Goal: Task Accomplishment & Management: Use online tool/utility

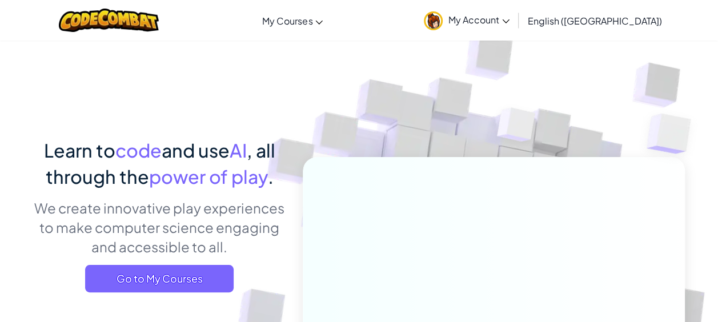
click at [266, 207] on p "We create innovative play experiences to make computer science engaging and acc…" at bounding box center [160, 227] width 252 height 58
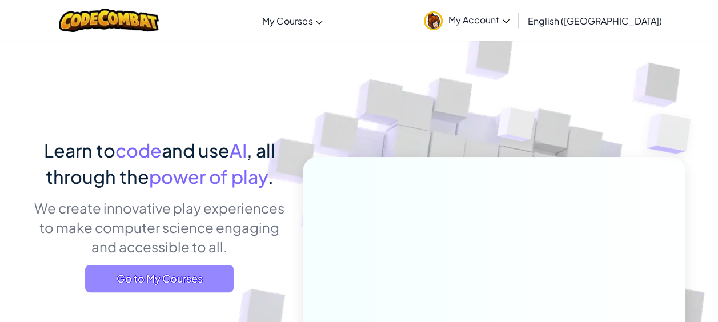
click at [159, 287] on span "Go to My Courses" at bounding box center [159, 278] width 149 height 27
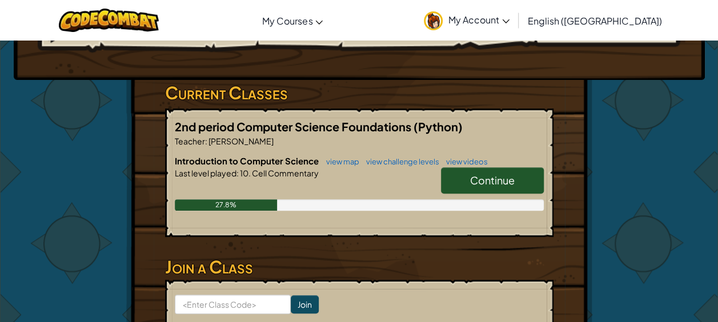
scroll to position [155, 0]
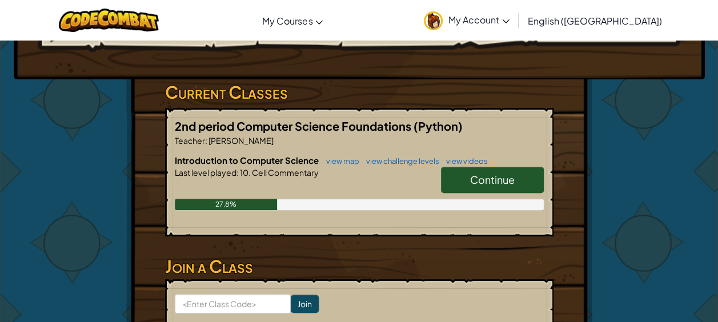
click at [525, 185] on link "Continue" at bounding box center [492, 180] width 103 height 26
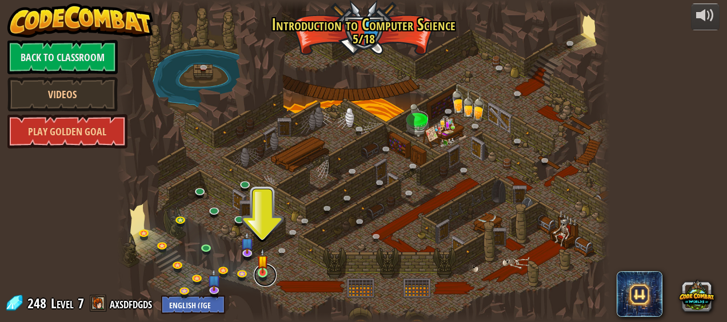
click at [266, 279] on link at bounding box center [265, 275] width 23 height 23
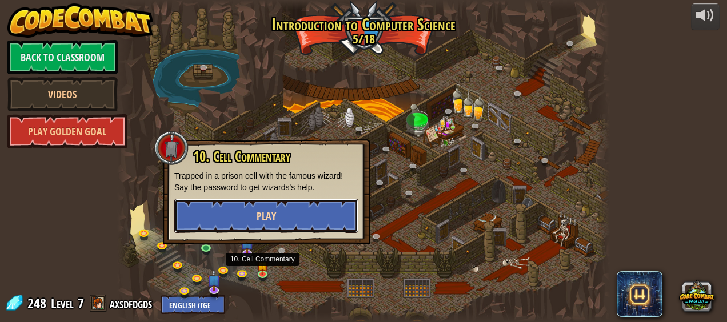
click at [248, 228] on button "Play" at bounding box center [266, 216] width 184 height 34
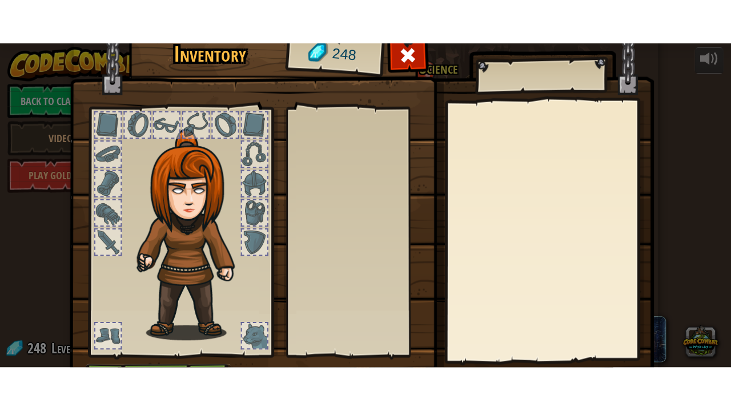
scroll to position [72, 0]
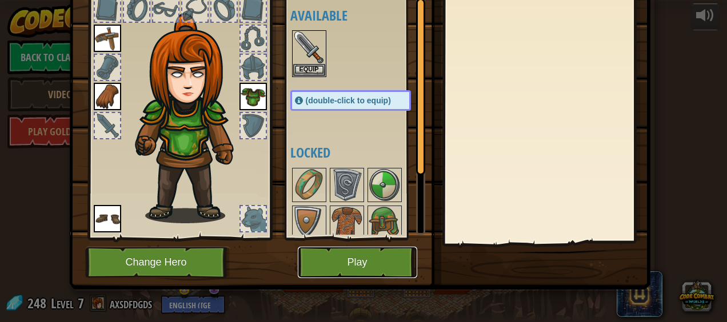
click at [332, 262] on button "Play" at bounding box center [357, 262] width 119 height 31
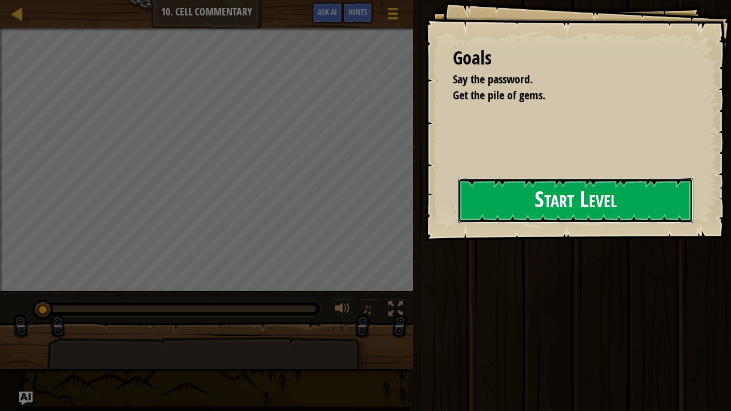
click at [476, 180] on button "Start Level" at bounding box center [575, 200] width 235 height 45
click at [482, 203] on button "Start Level" at bounding box center [575, 200] width 235 height 45
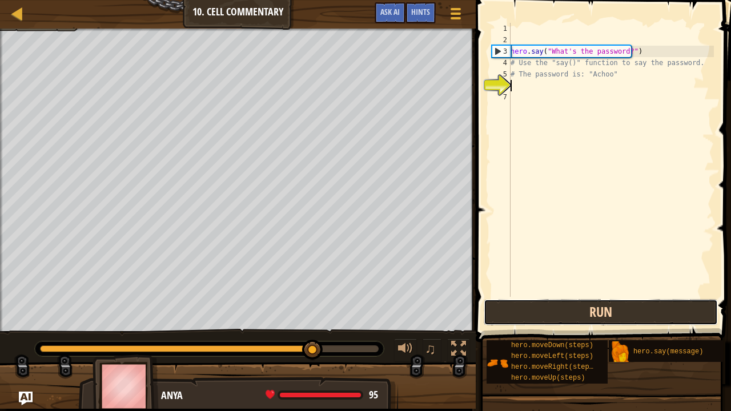
click at [647, 312] on button "Run" at bounding box center [601, 312] width 234 height 26
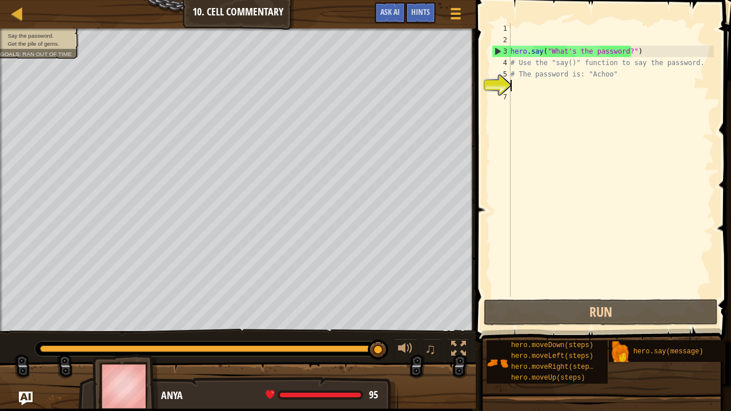
click at [667, 75] on div "hero . say ( "What's the password?" ) # Use the "say()" function to say the pas…" at bounding box center [611, 171] width 206 height 297
click at [695, 59] on div "hero . say ( "What's the password?" ) # Use the "say()" function to say the pas…" at bounding box center [611, 171] width 206 height 297
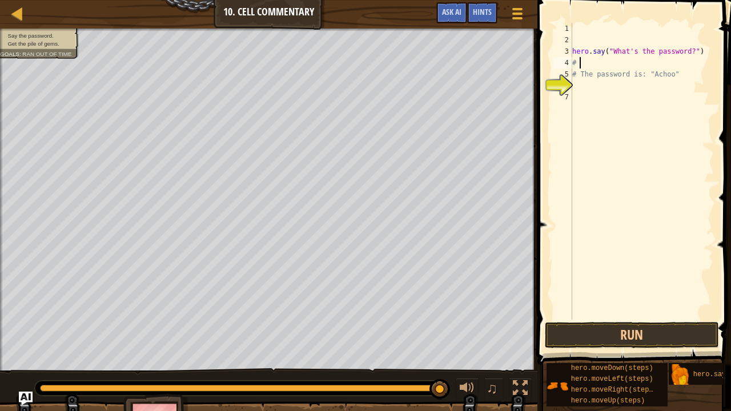
type textarea "#"
type textarea "hero.say("What's the password?")"
click at [650, 311] on div "hero . say ( "What's the password?" ) # The password is: "Achoo"" at bounding box center [642, 183] width 144 height 320
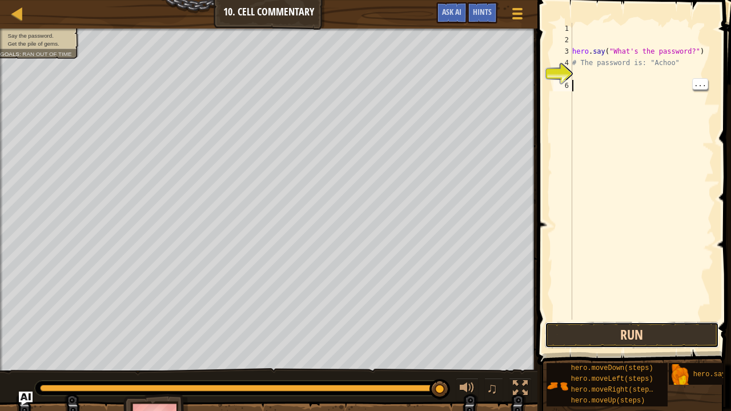
click at [637, 322] on button "Run" at bounding box center [632, 335] width 174 height 26
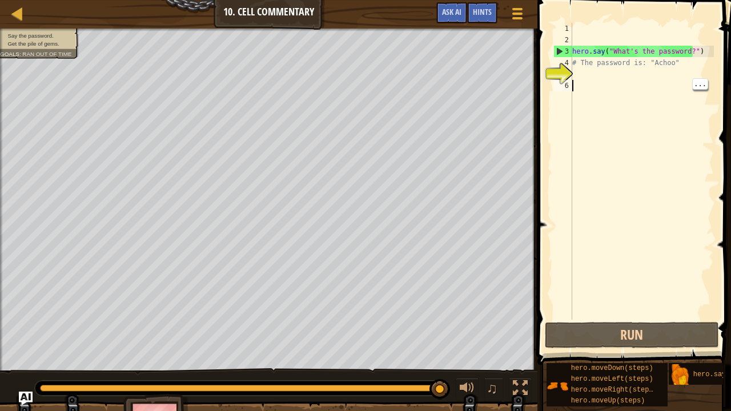
click at [683, 298] on div "hero . say ( "What's the password?" ) # The password is: "Achoo"" at bounding box center [642, 183] width 144 height 320
click at [672, 322] on img at bounding box center [680, 375] width 22 height 22
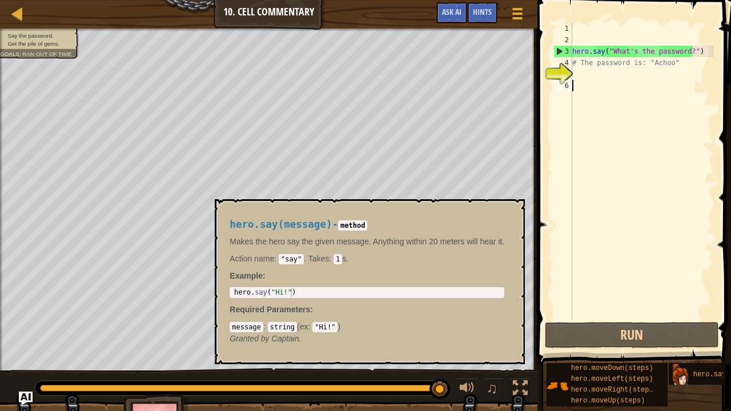
scroll to position [9, 0]
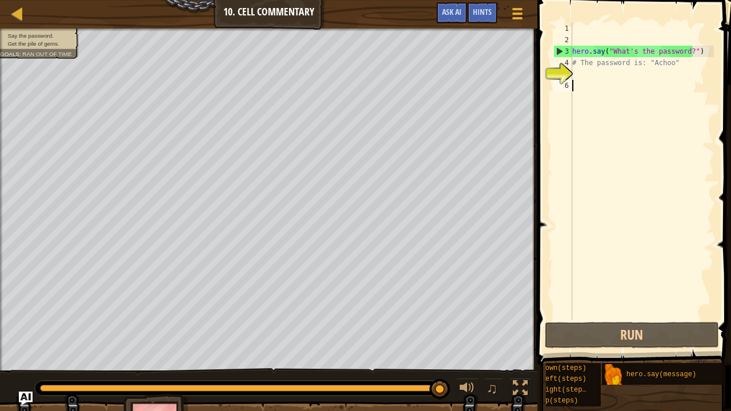
scroll to position [9, 73]
drag, startPoint x: 717, startPoint y: 360, endPoint x: 620, endPoint y: 276, distance: 128.0
click at [601, 246] on div "Hints Videos 1 2 3 4 5 6 hero . say ( "What's the password?" ) # The password i…" at bounding box center [632, 203] width 197 height 406
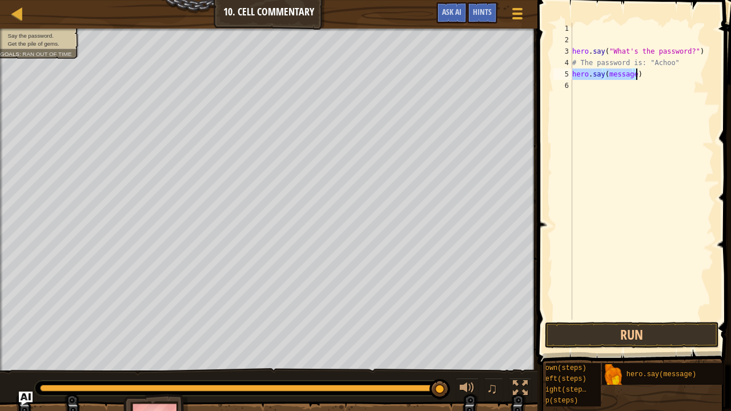
click at [631, 73] on div "hero . say ( "What's the password?" ) # The password is: "Achoo" hero . say ( m…" at bounding box center [642, 171] width 144 height 297
click at [569, 322] on button "Run" at bounding box center [632, 335] width 174 height 26
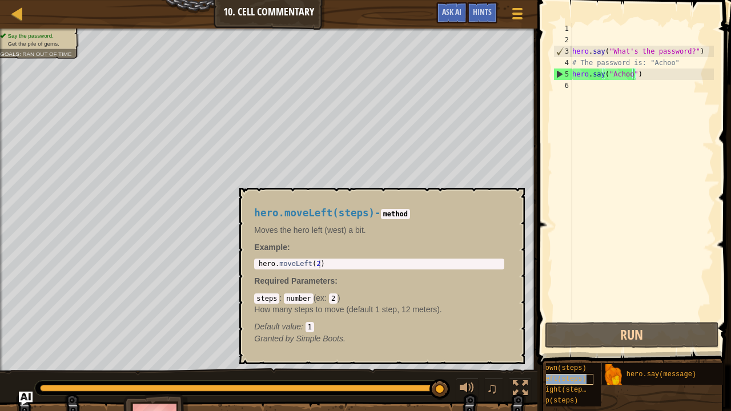
click at [561, 322] on span "hero.moveLeft(steps)" at bounding box center [545, 379] width 82 height 8
click at [560, 322] on span "hero.moveRight(steps)" at bounding box center [547, 390] width 86 height 8
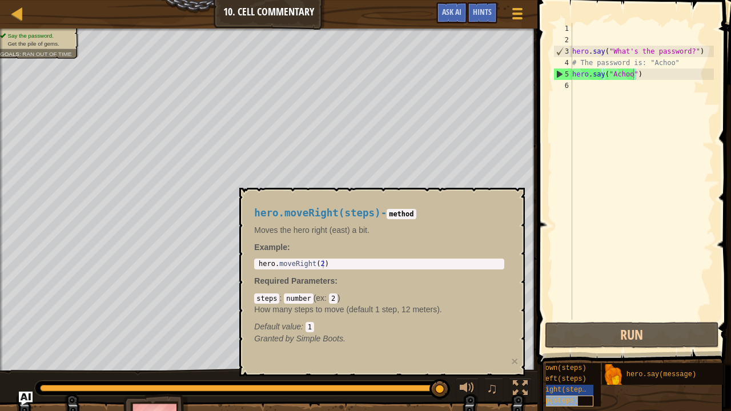
click at [560, 322] on span "hero.moveUp(steps)" at bounding box center [541, 401] width 74 height 8
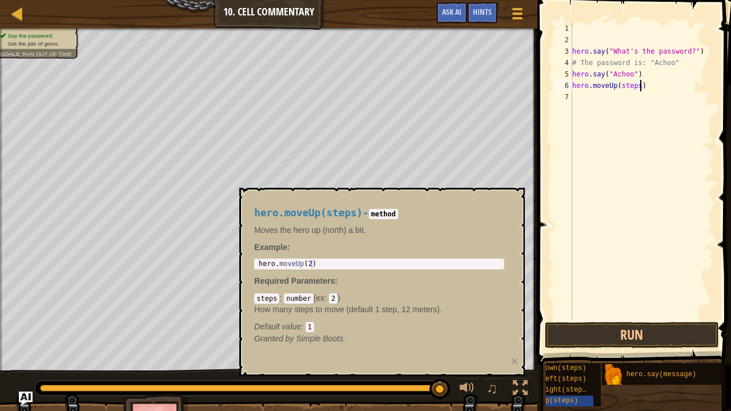
click at [646, 83] on div "hero . say ( "What's the password?" ) # The password is: "Achoo" hero . say ( "…" at bounding box center [642, 183] width 144 height 320
click at [636, 88] on div "hero . say ( "What's the password?" ) # The password is: "Achoo" hero . say ( "…" at bounding box center [642, 183] width 144 height 320
type textarea "hero.moveUp(3)"
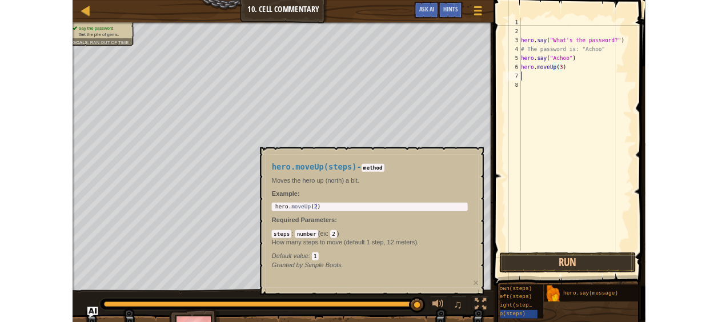
scroll to position [5, 0]
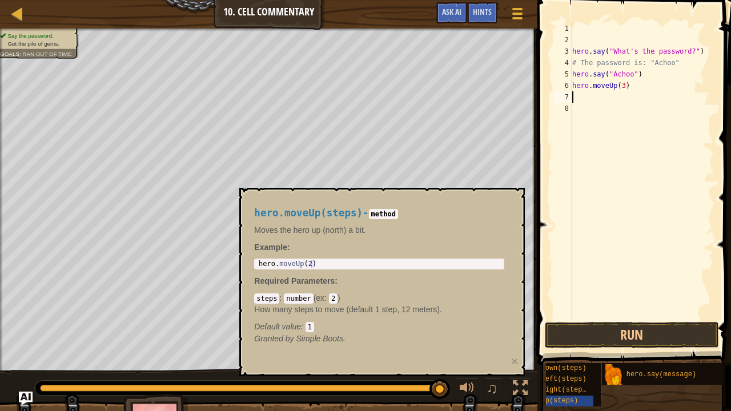
click at [575, 322] on span at bounding box center [635, 166] width 203 height 399
click at [575, 322] on button "Run" at bounding box center [632, 335] width 174 height 26
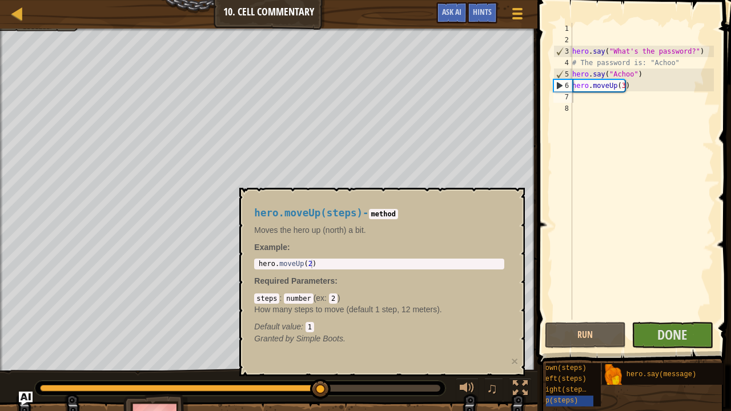
click at [326, 297] on span ":" at bounding box center [326, 298] width 5 height 9
click at [336, 322] on em "Granted by Simple Boots." at bounding box center [299, 338] width 91 height 9
click at [522, 322] on div at bounding box center [520, 388] width 15 height 15
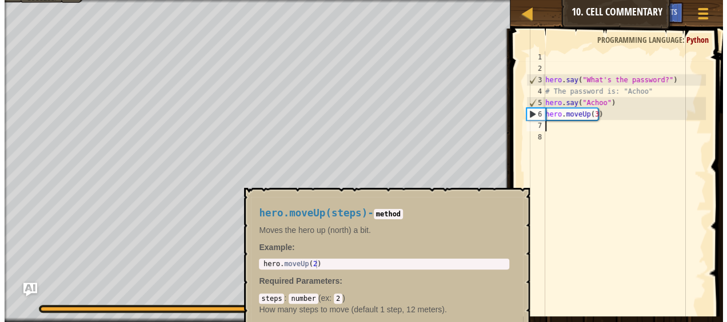
scroll to position [9, 57]
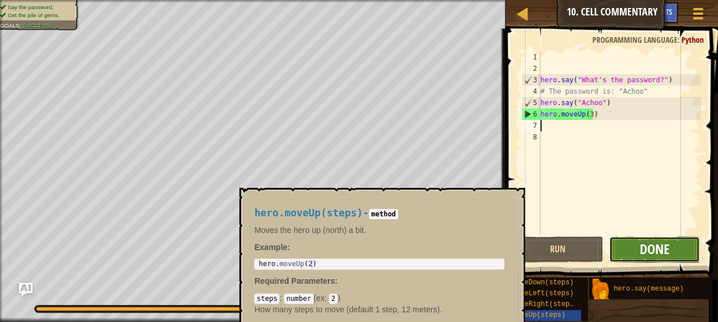
click at [657, 247] on span "Done" at bounding box center [655, 249] width 30 height 18
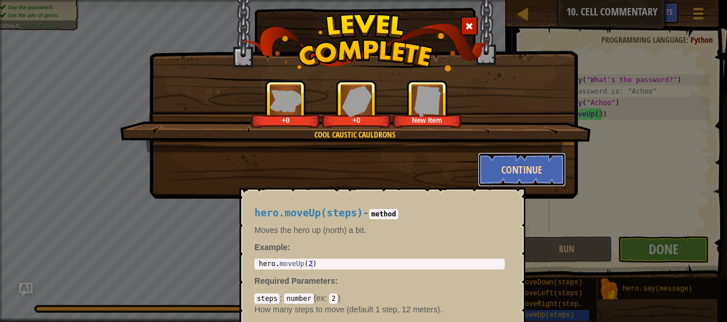
click at [519, 181] on button "Continue" at bounding box center [522, 170] width 89 height 34
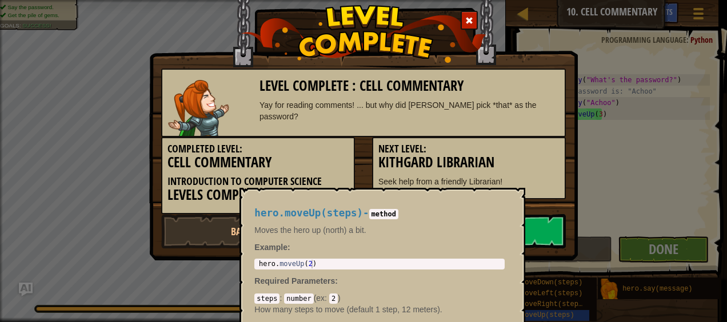
click at [554, 228] on link "Next Level" at bounding box center [469, 231] width 194 height 34
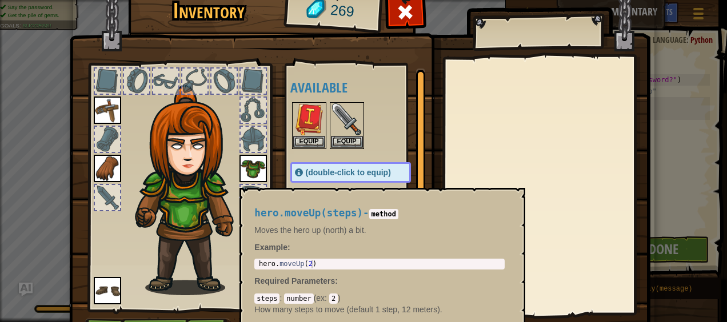
type textarea "hero.moveUp(2)"
click at [330, 265] on div "hero . moveUp ( 2 )" at bounding box center [379, 273] width 246 height 26
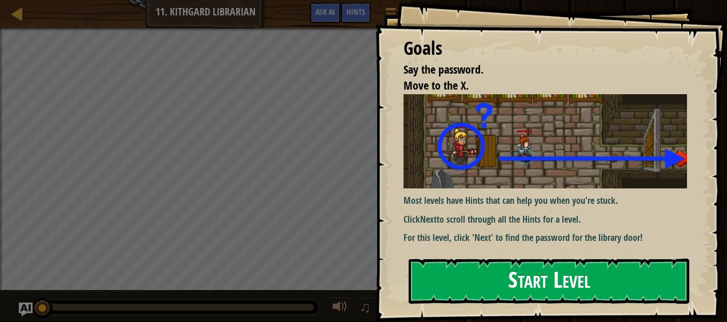
click at [457, 201] on p "Most levels have Hints that can help you when you're stuck." at bounding box center [549, 200] width 292 height 13
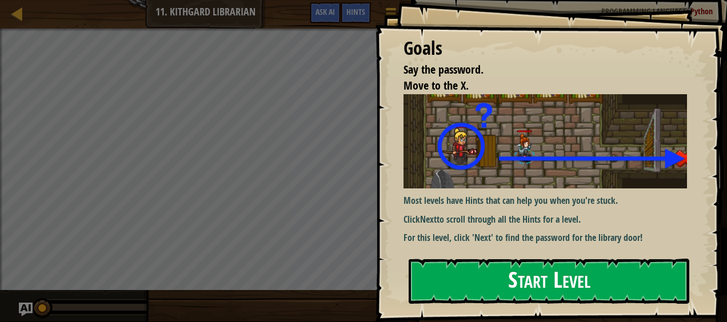
click at [446, 261] on button "Start Level" at bounding box center [548, 281] width 280 height 45
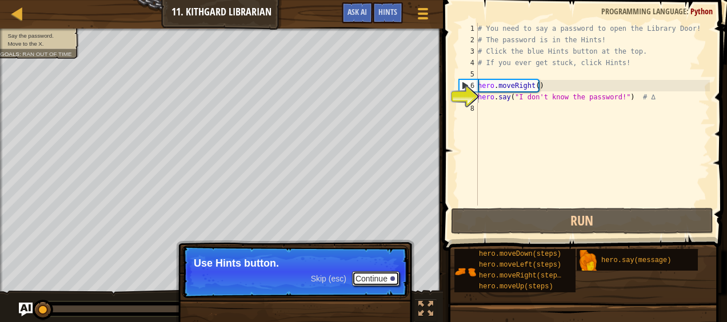
click at [361, 279] on button "Continue" at bounding box center [375, 278] width 47 height 15
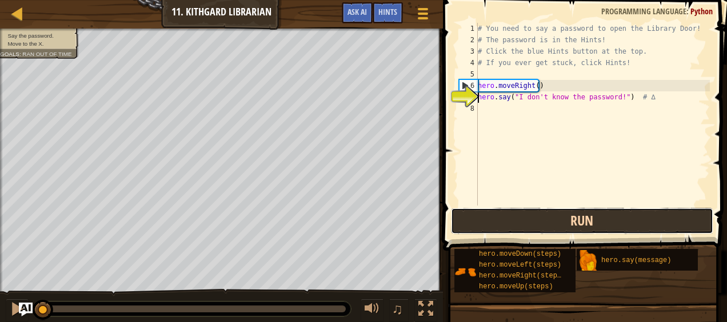
click at [654, 219] on button "Run" at bounding box center [582, 221] width 262 height 26
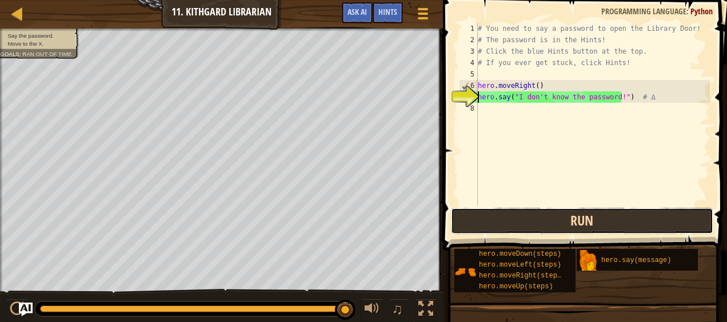
click at [634, 223] on button "Run" at bounding box center [582, 221] width 262 height 26
